Goal: Transaction & Acquisition: Purchase product/service

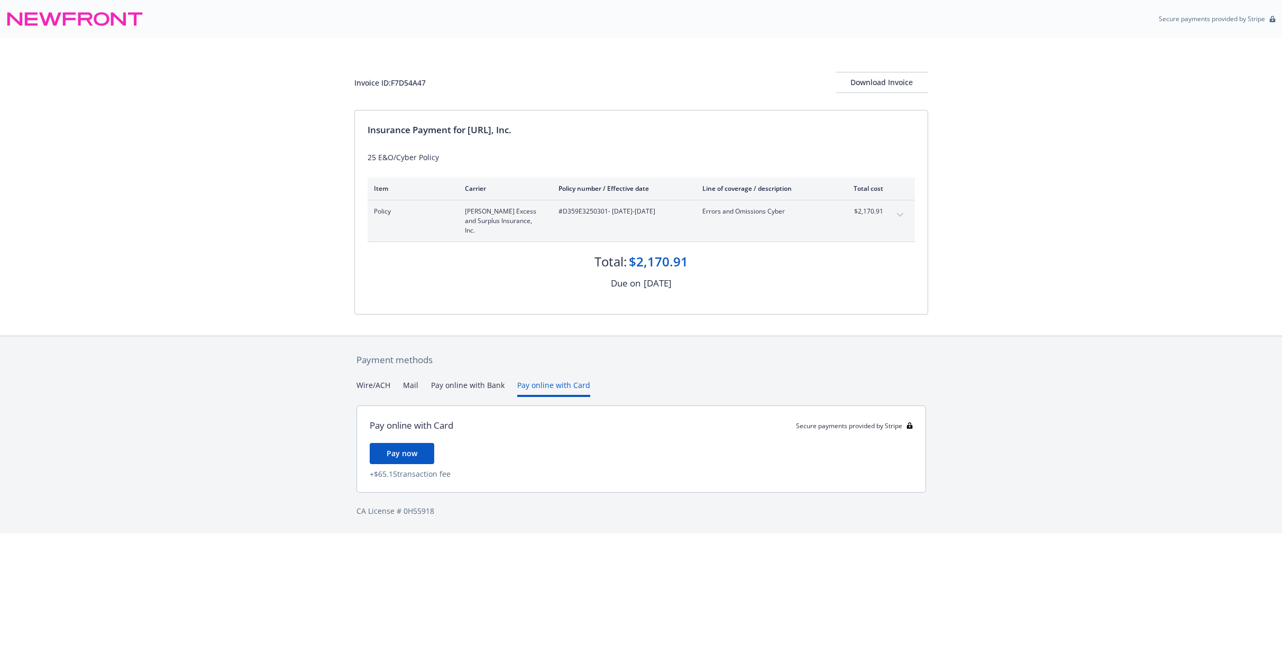
click at [562, 380] on button "Pay online with Card" at bounding box center [553, 388] width 73 height 17
click at [404, 448] on span "Pay now" at bounding box center [401, 453] width 31 height 10
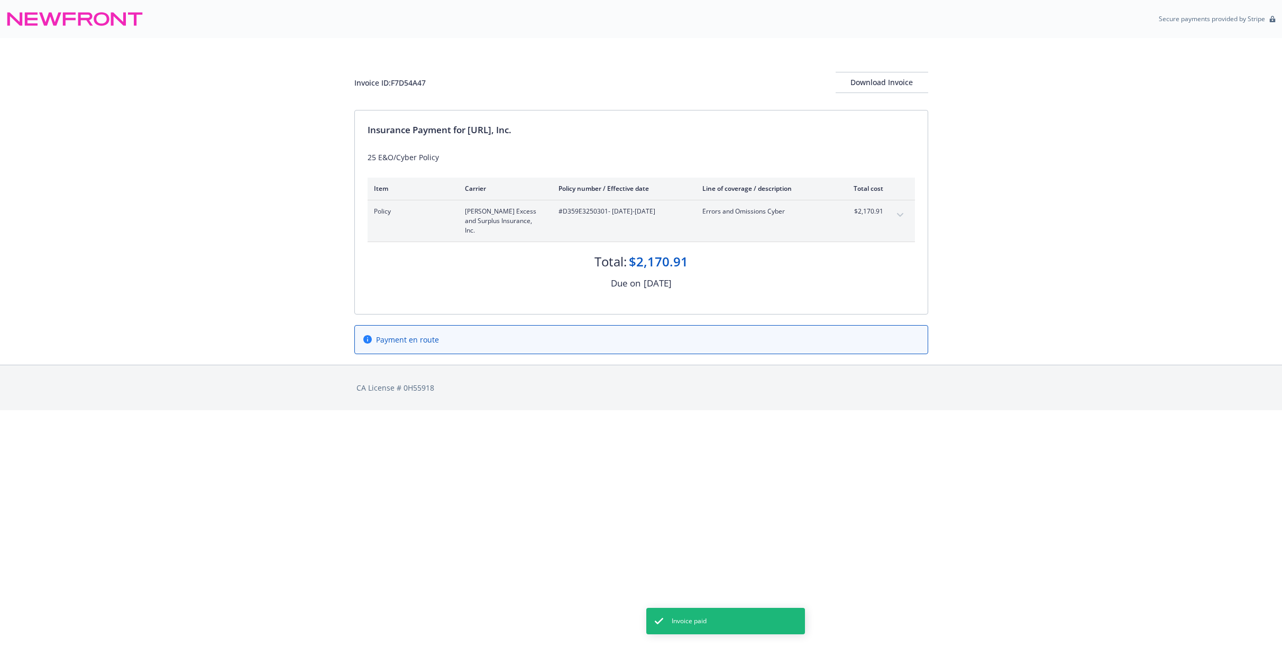
click at [893, 410] on html "Secure payments provided by Stripe Invoice ID: F7D54A47 Download Invoice Insura…" at bounding box center [641, 205] width 1282 height 410
click at [900, 86] on div "Download Invoice" at bounding box center [881, 82] width 93 height 20
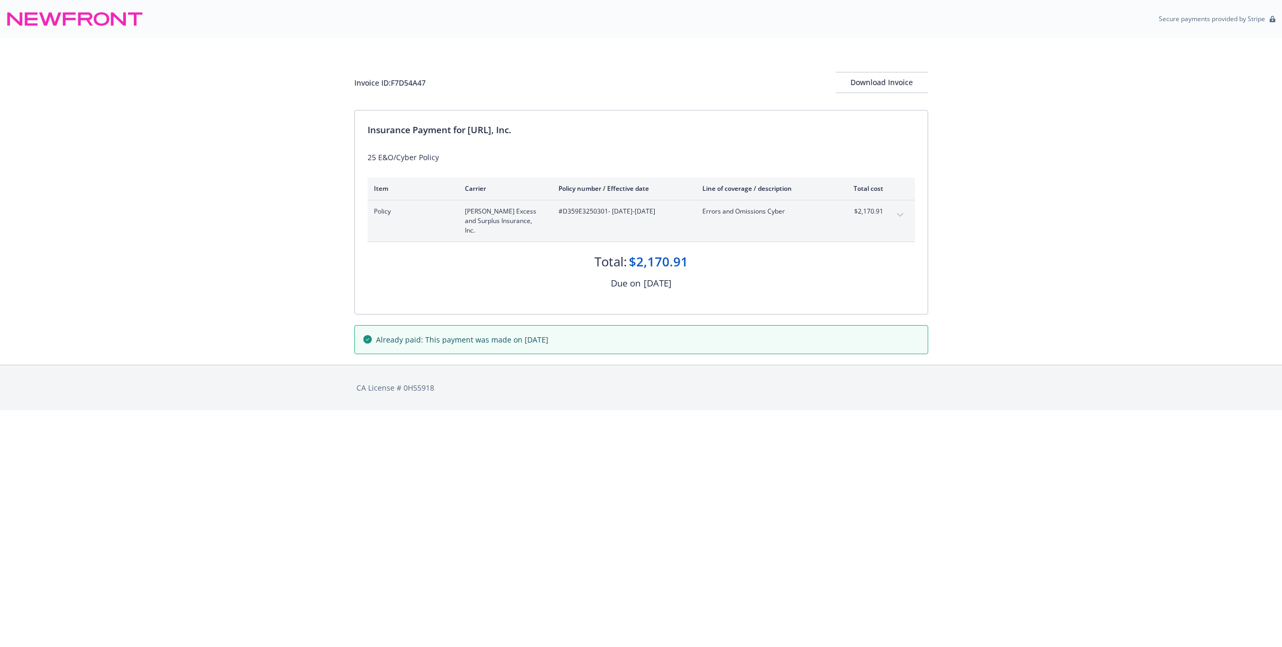
click at [647, 365] on div "CA License # 0H55918" at bounding box center [641, 387] width 574 height 45
drag, startPoint x: 905, startPoint y: 475, endPoint x: 889, endPoint y: 477, distance: 15.5
click at [905, 410] on html "Secure payments provided by Stripe Invoice ID: F7D54A47 Download Invoice Insura…" at bounding box center [641, 205] width 1282 height 410
click at [114, 28] on icon at bounding box center [74, 18] width 137 height 25
click at [118, 22] on icon at bounding box center [74, 18] width 137 height 25
